Goal: Check status: Check status

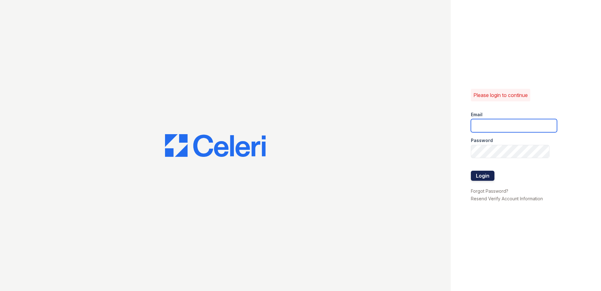
type input "brhenderson@trinity-pm.com"
click at [486, 175] on button "Login" at bounding box center [483, 175] width 24 height 10
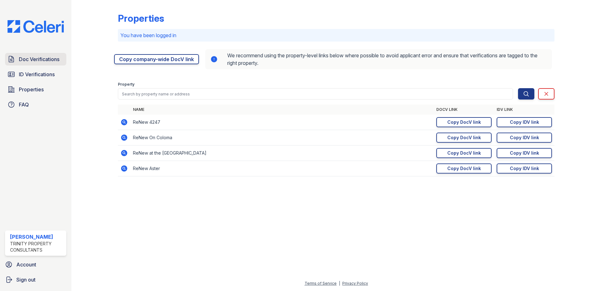
click at [42, 61] on span "Doc Verifications" at bounding box center [39, 59] width 41 height 8
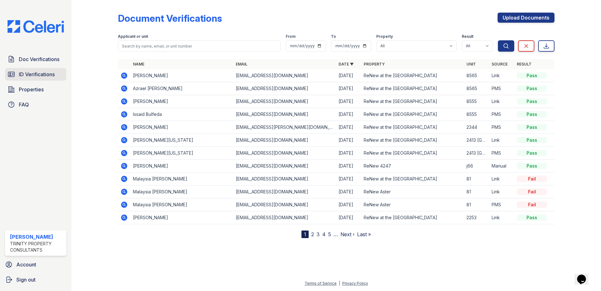
click at [52, 79] on link "ID Verifications" at bounding box center [35, 74] width 61 height 13
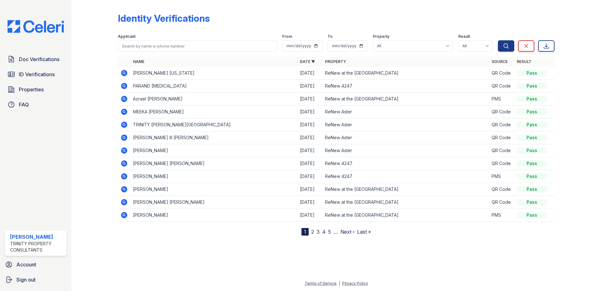
click at [124, 175] on icon at bounding box center [124, 176] width 8 height 8
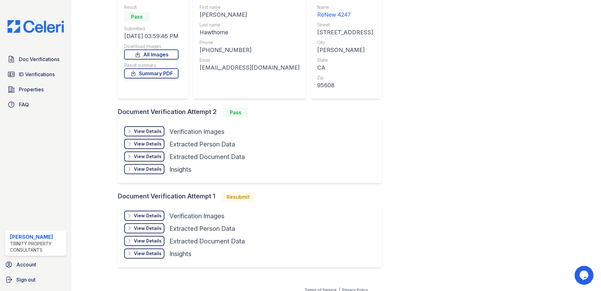
scroll to position [67, 0]
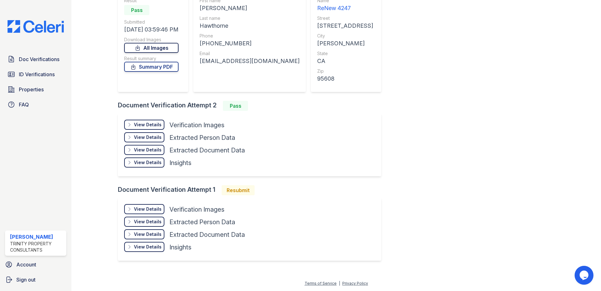
click at [152, 53] on link "All Images" at bounding box center [151, 48] width 54 height 10
